Goal: Task Accomplishment & Management: Manage account settings

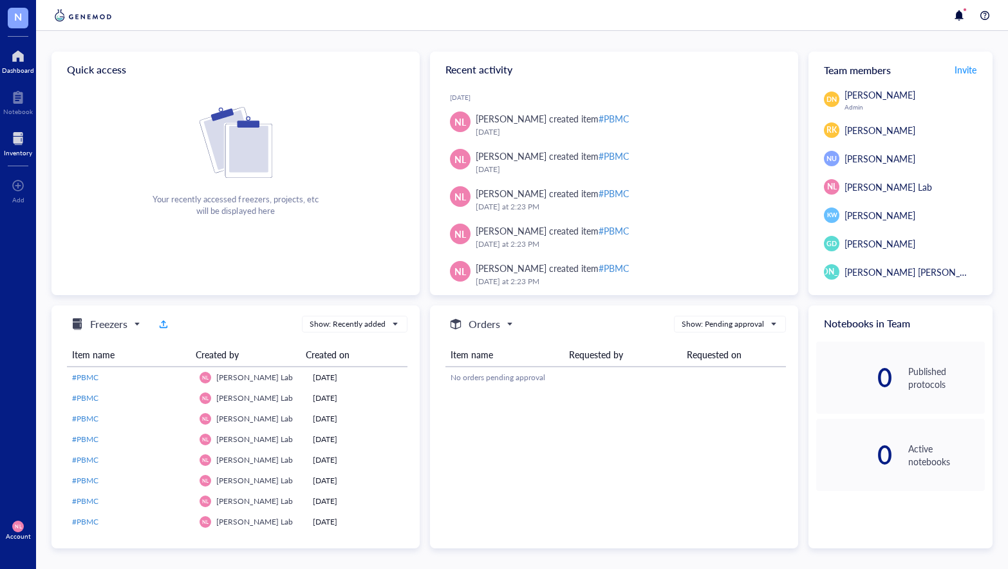
click at [17, 143] on div at bounding box center [18, 138] width 28 height 21
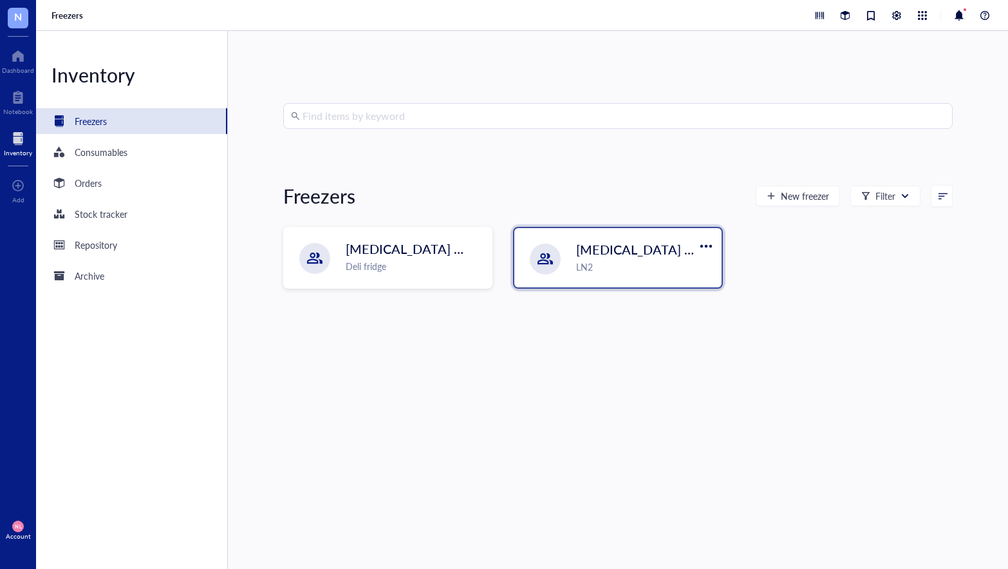
click at [627, 264] on div "LN2" at bounding box center [644, 267] width 137 height 14
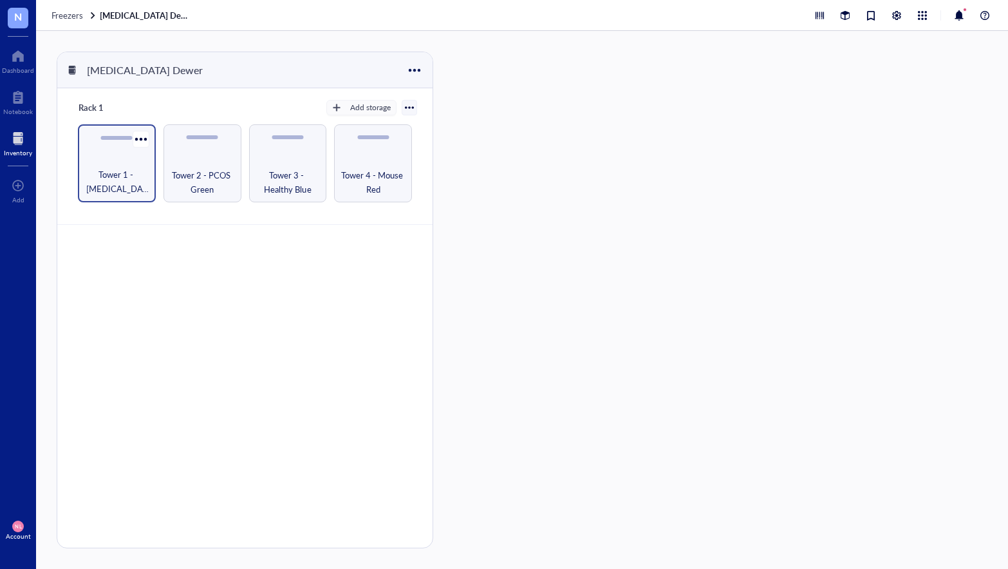
click at [146, 156] on div "Tower 1 - Diabetes Yellow" at bounding box center [117, 163] width 78 height 78
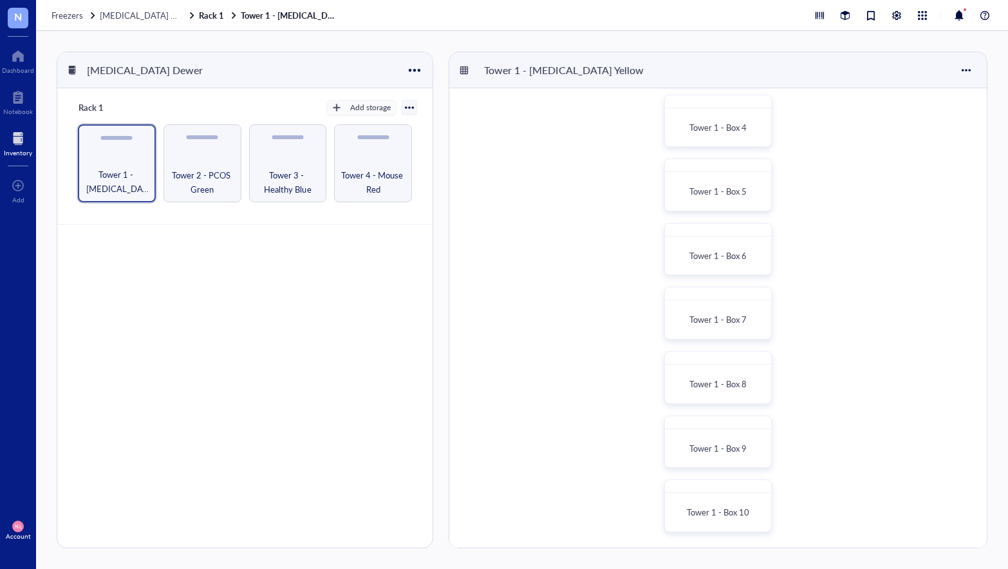
scroll to position [203, 0]
click at [723, 491] on div at bounding box center [718, 486] width 105 height 13
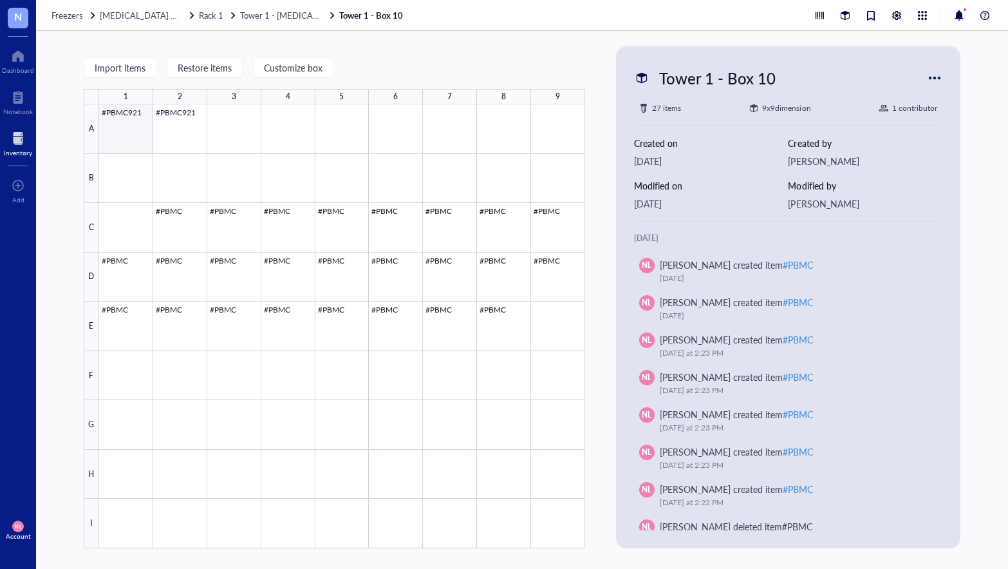
click at [135, 144] on div at bounding box center [342, 326] width 486 height 444
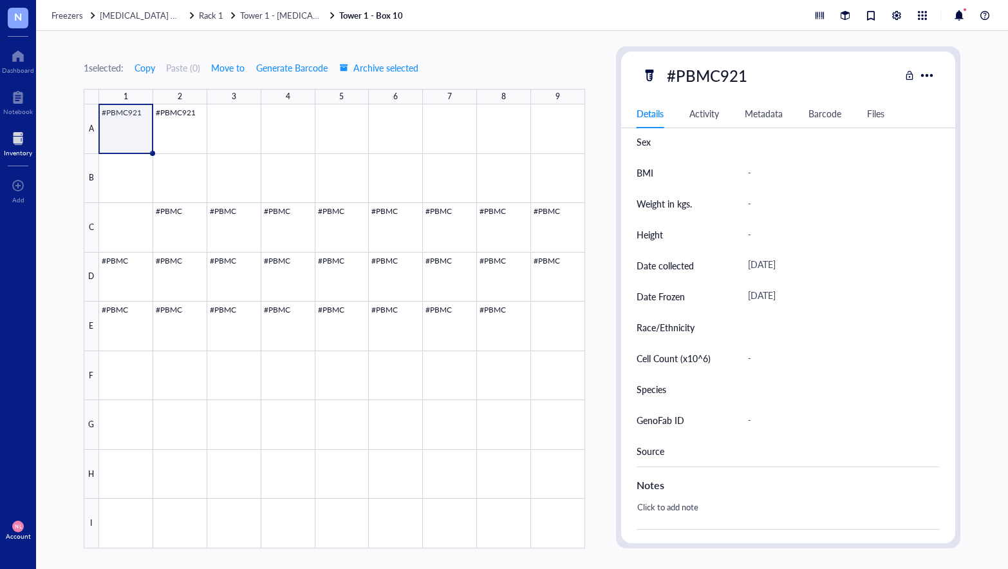
scroll to position [451, 0]
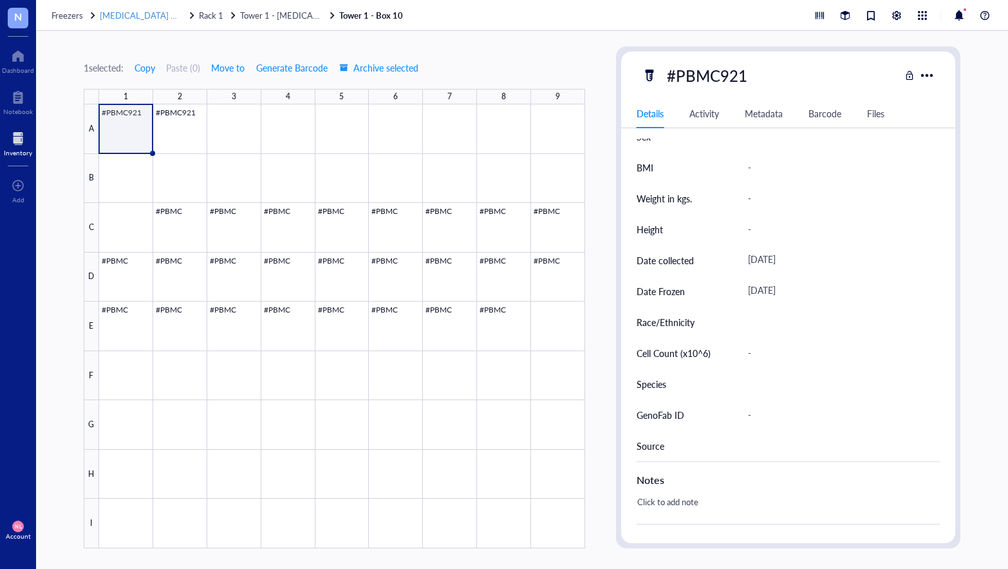
click at [151, 16] on span "Liquid Nitrogen Dewer" at bounding box center [148, 15] width 96 height 12
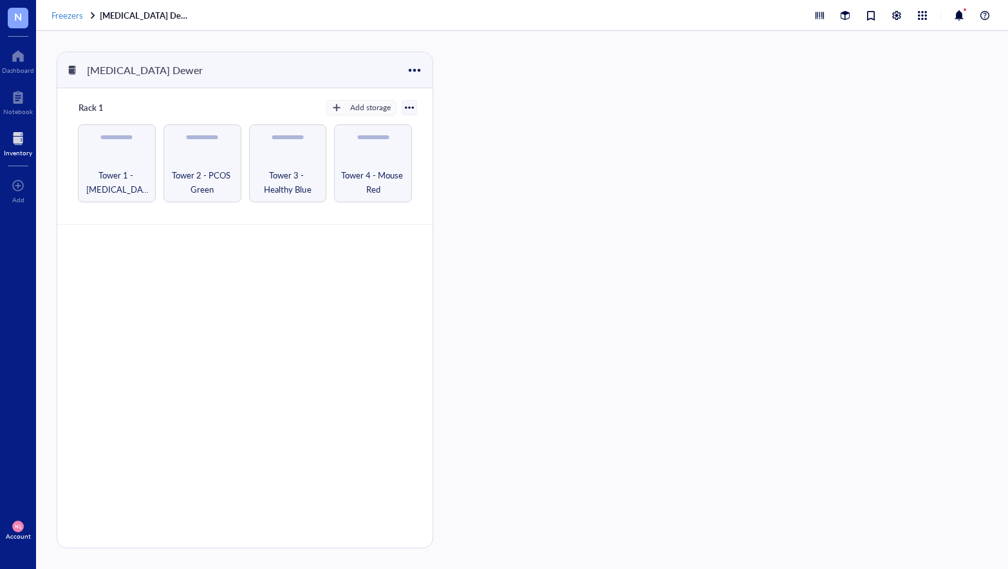
click at [71, 18] on span "Freezers" at bounding box center [68, 15] width 32 height 12
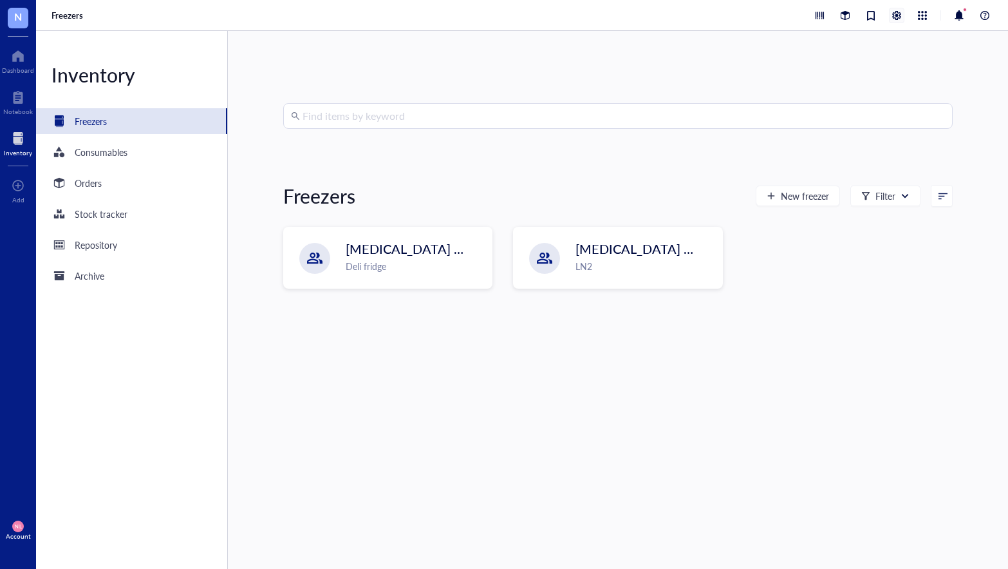
click at [900, 19] on div at bounding box center [897, 15] width 14 height 14
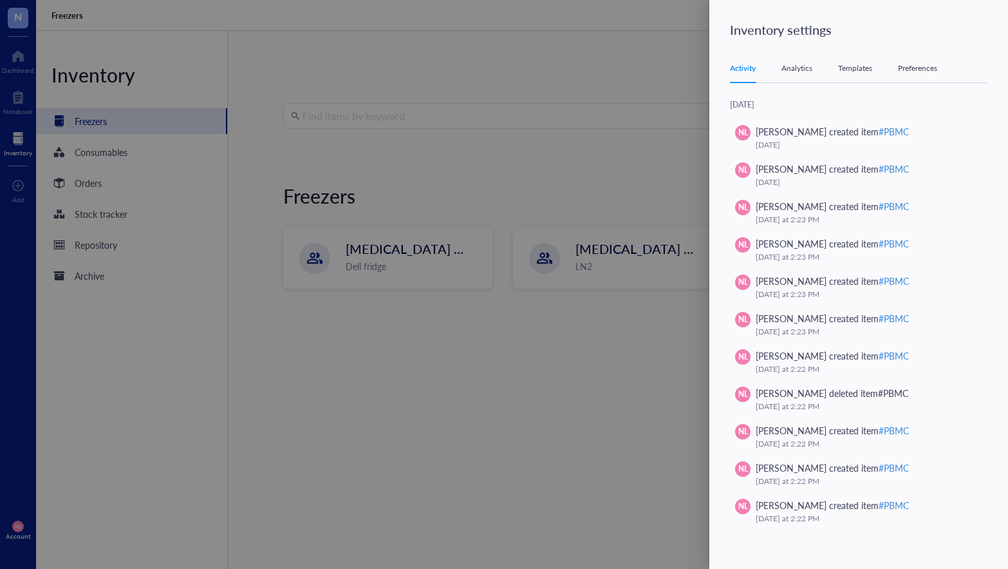
click at [859, 66] on div "Templates" at bounding box center [855, 68] width 34 height 13
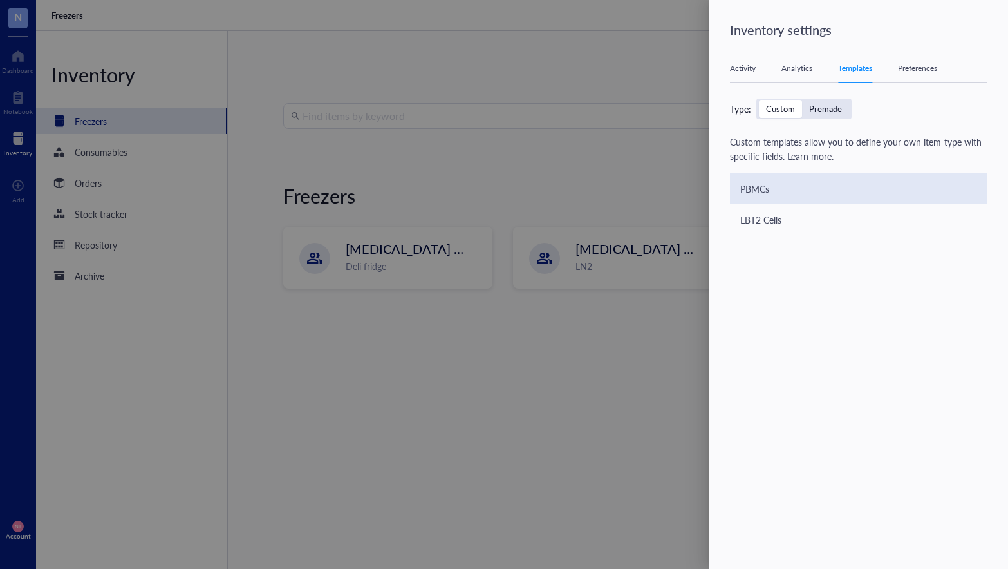
click at [771, 193] on div "PBMCs" at bounding box center [859, 188] width 258 height 31
type textarea "Multiple-line text"
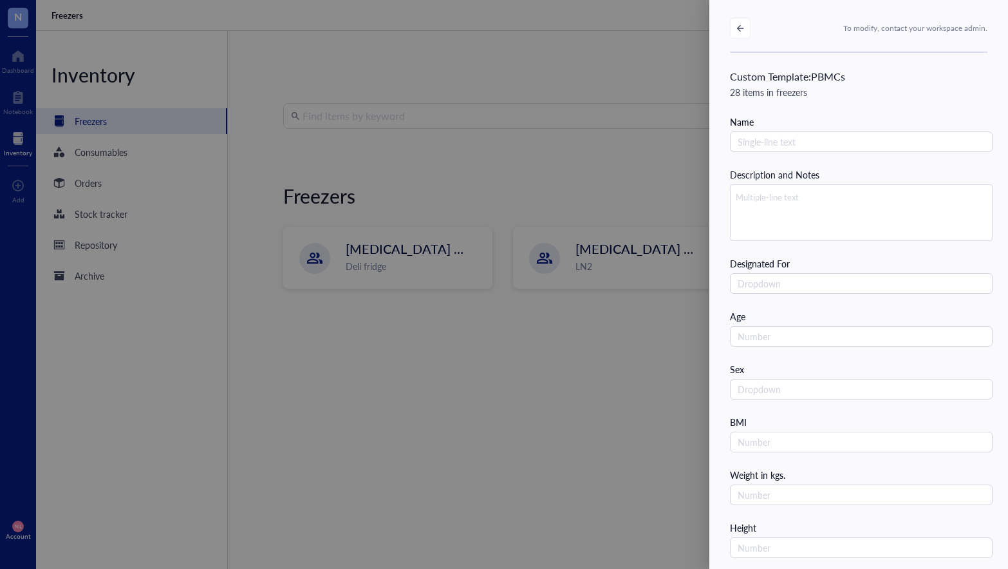
click at [524, 66] on div at bounding box center [504, 284] width 1008 height 569
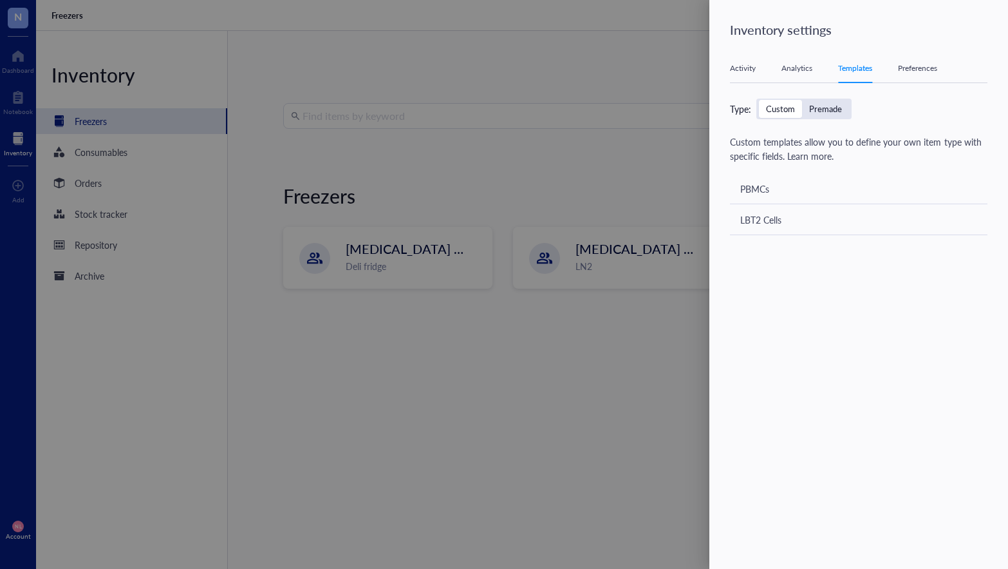
click at [149, 19] on div at bounding box center [504, 284] width 1008 height 569
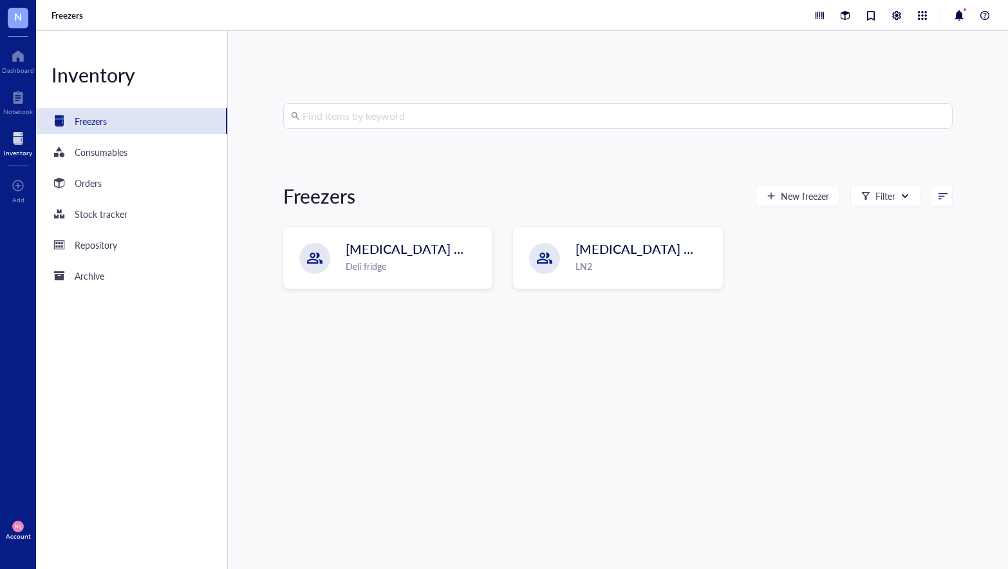
click at [898, 16] on div at bounding box center [897, 15] width 14 height 14
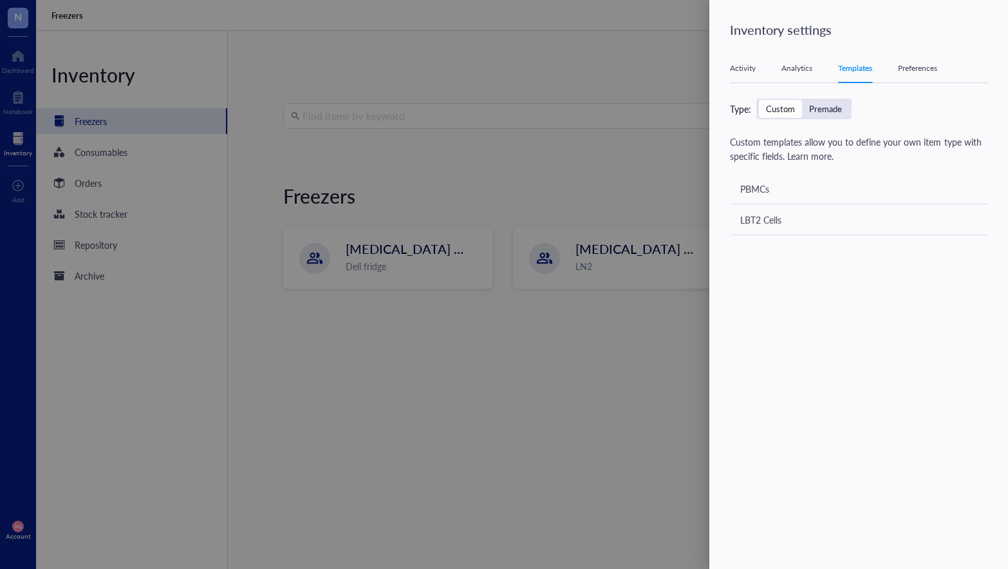
click at [581, 42] on div at bounding box center [504, 284] width 1008 height 569
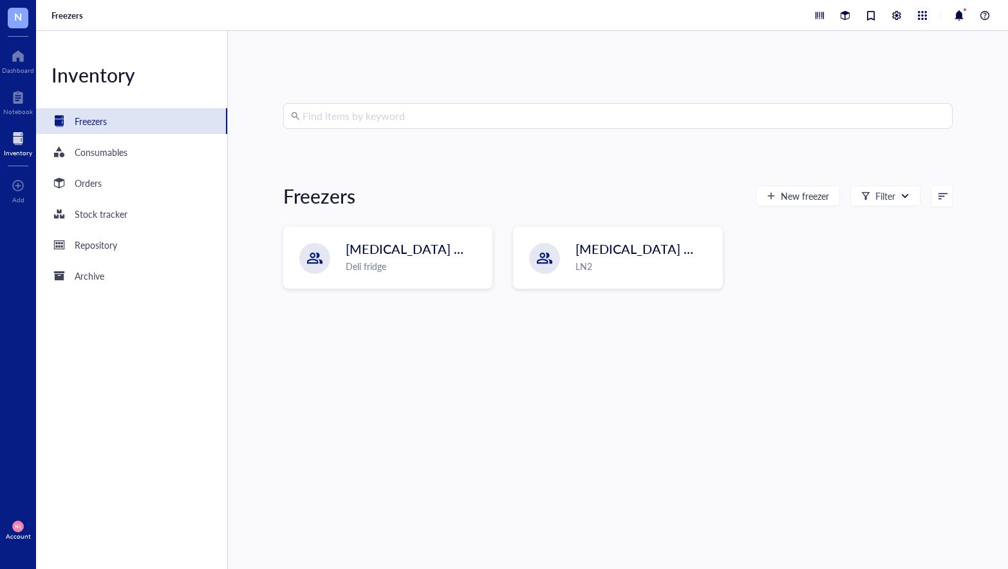
click at [927, 19] on div at bounding box center [923, 15] width 14 height 14
click at [963, 43] on div "Find items by keyword Freezers New freezer Filter T cell (4C Fridge Lab) Deli f…" at bounding box center [618, 300] width 780 height 538
click at [19, 22] on span "N" at bounding box center [18, 16] width 8 height 16
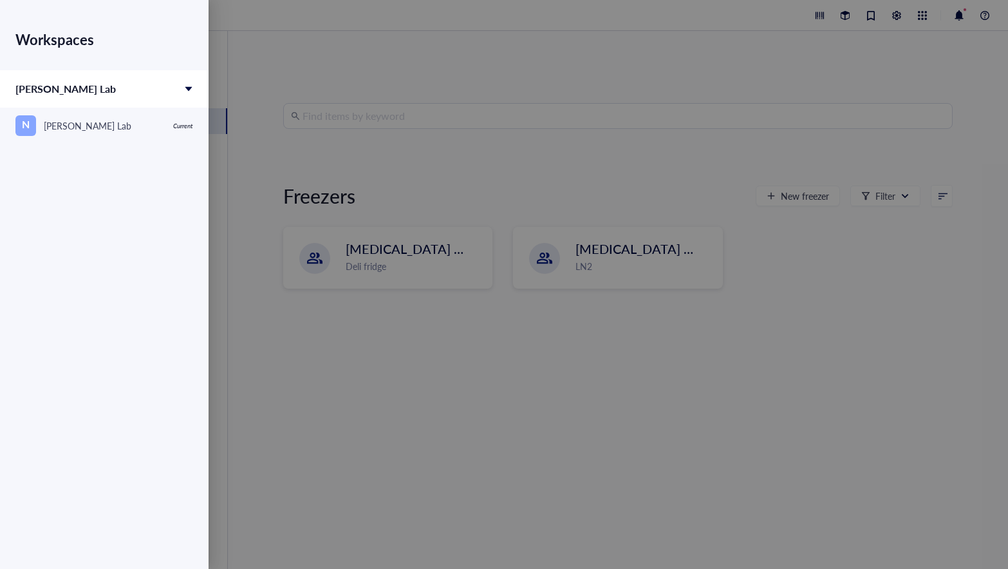
click at [189, 90] on icon at bounding box center [188, 89] width 7 height 5
click at [167, 93] on div "[PERSON_NAME] Lab" at bounding box center [104, 88] width 209 height 37
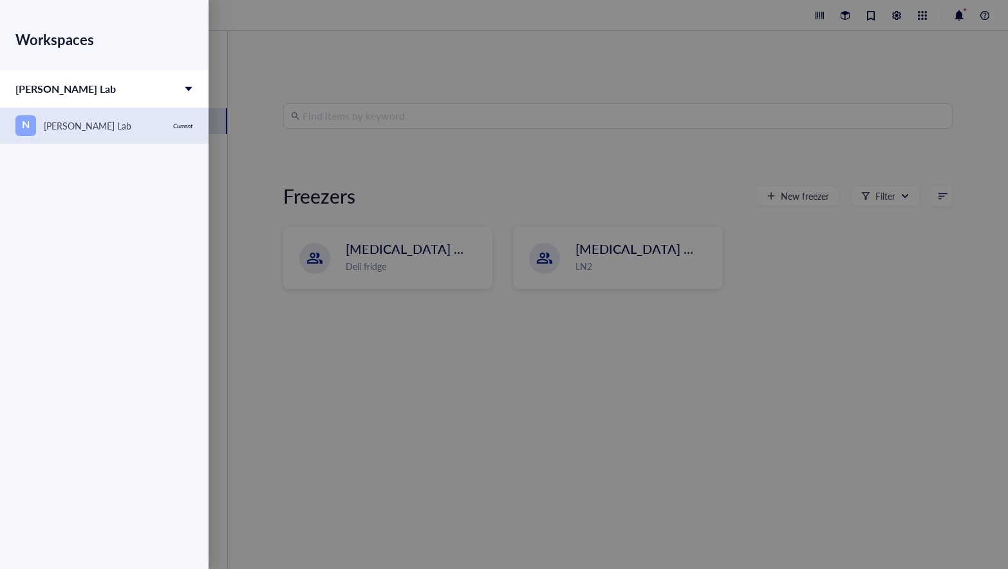
click at [43, 127] on div "N Nicholas Lab" at bounding box center [90, 125] width 150 height 21
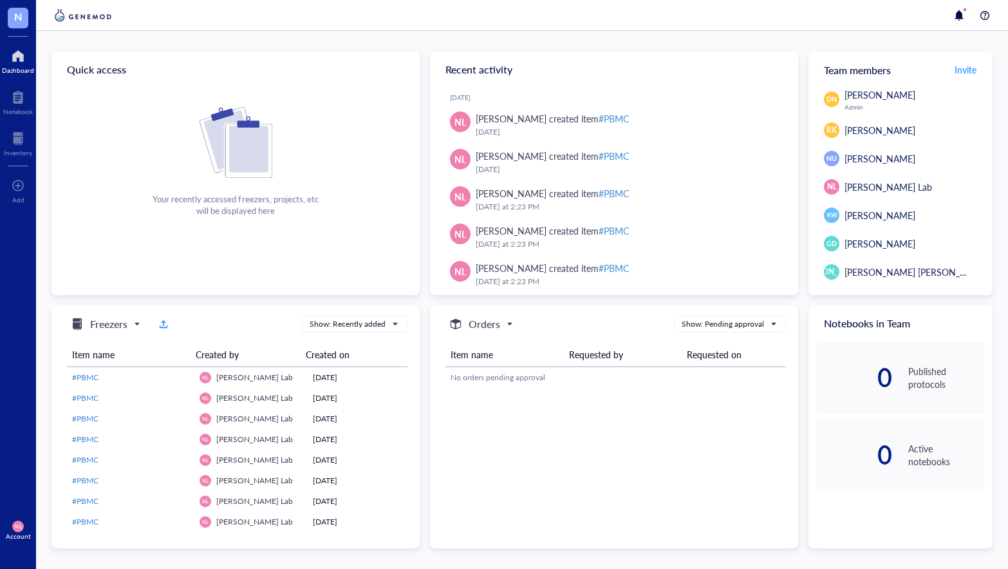
click at [25, 525] on div "NL Account" at bounding box center [18, 530] width 36 height 36
click at [63, 553] on link "Logout" at bounding box center [86, 551] width 74 height 23
